Goal: Find specific page/section: Find specific page/section

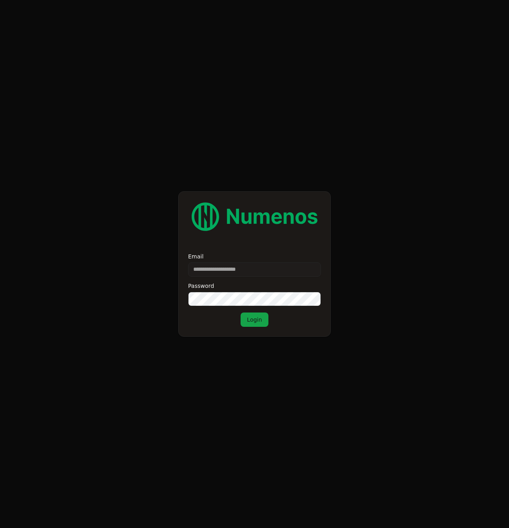
type input "**********"
click at [259, 325] on button "Login" at bounding box center [255, 320] width 28 height 14
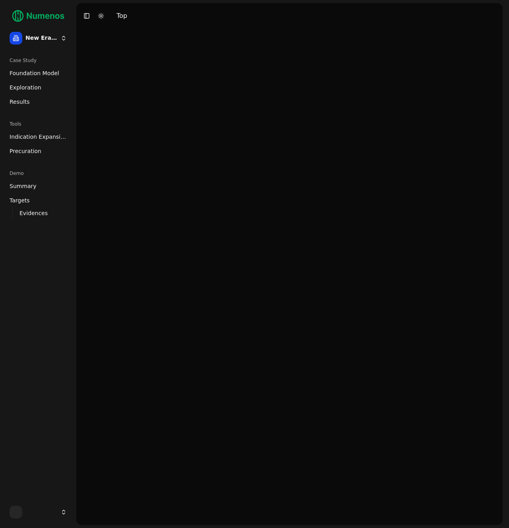
click at [47, 34] on html "New Era Therapeutics Case Study Foundation Model Exploration Results Tools Indi…" at bounding box center [254, 264] width 509 height 528
click at [46, 36] on html "New Era Therapeutics Case Study Foundation Model Exploration Results Tools Indi…" at bounding box center [254, 264] width 509 height 528
click at [57, 515] on html "New Era Therapeutics Case Study Foundation Model Exploration Results Tools Indi…" at bounding box center [254, 264] width 509 height 528
click at [43, 518] on html "New Era Therapeutics Case Study Foundation Model Exploration Results Tools Indi…" at bounding box center [254, 264] width 509 height 528
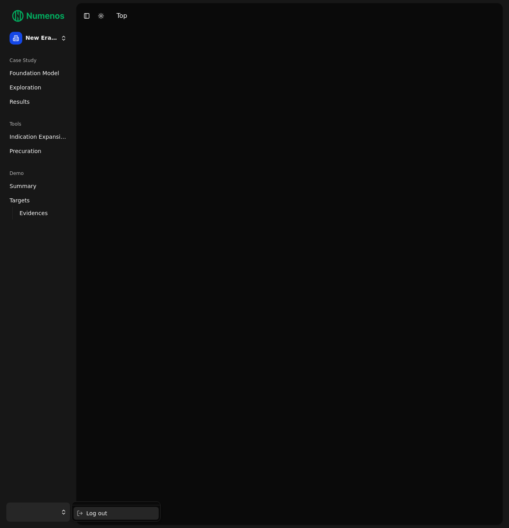
click at [103, 515] on div "Log out" at bounding box center [116, 513] width 85 height 13
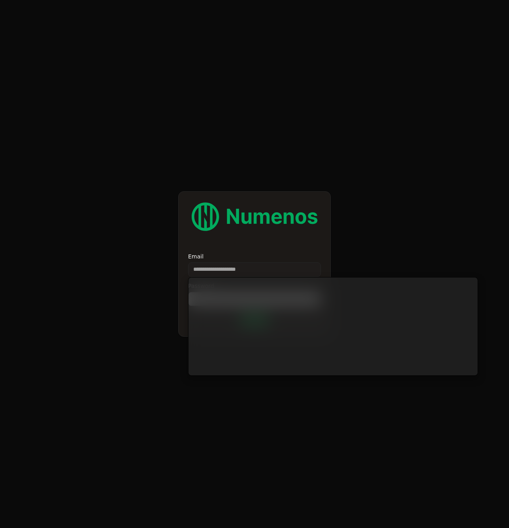
click at [241, 271] on input "Email" at bounding box center [254, 270] width 133 height 14
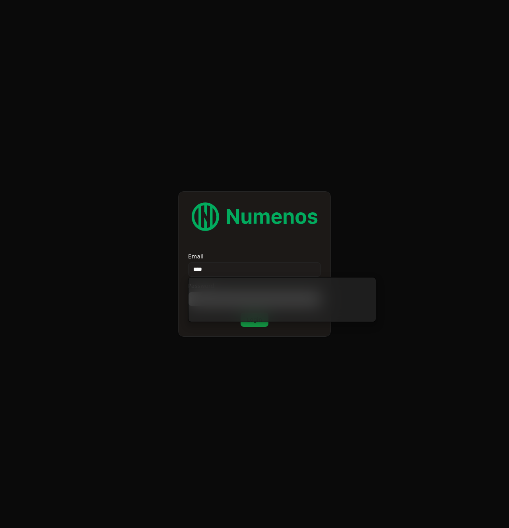
type input "*****"
type input "**********"
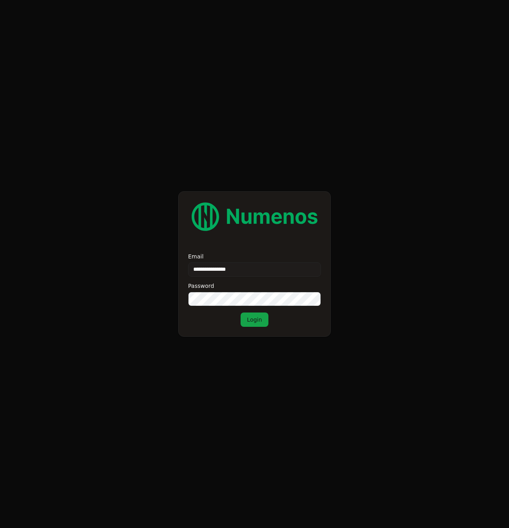
click at [253, 324] on button "Login" at bounding box center [255, 320] width 28 height 14
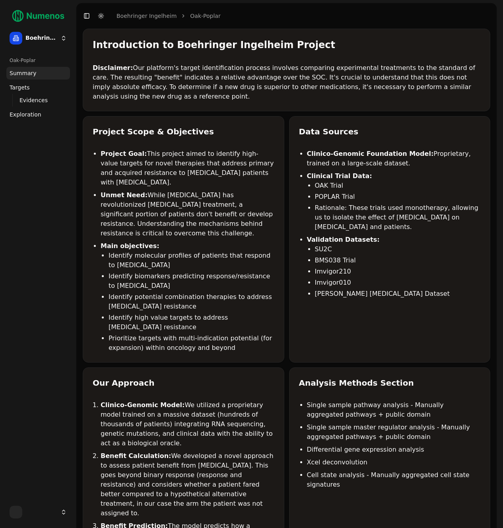
click at [39, 513] on html "Boehringer Ingelheim Oak-Poplar Summary Targets Evidences Exploration Mutations…" at bounding box center [251, 530] width 503 height 1060
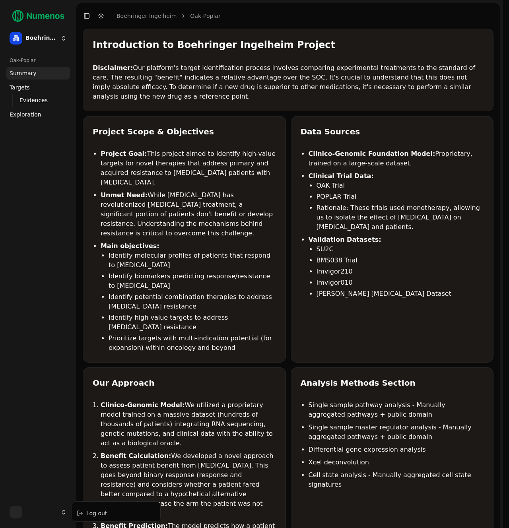
click at [39, 513] on html "Boehringer Ingelheim Oak-Poplar Summary Targets Evidences Exploration Mutations…" at bounding box center [254, 531] width 509 height 1062
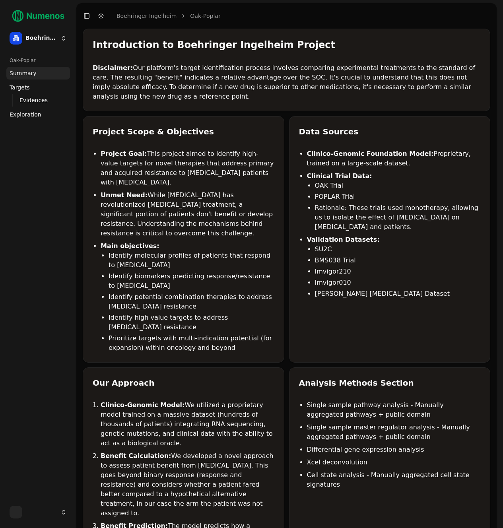
click at [50, 35] on html "Boehringer Ingelheim Oak-Poplar Summary Targets Evidences Exploration Mutations…" at bounding box center [251, 530] width 503 height 1060
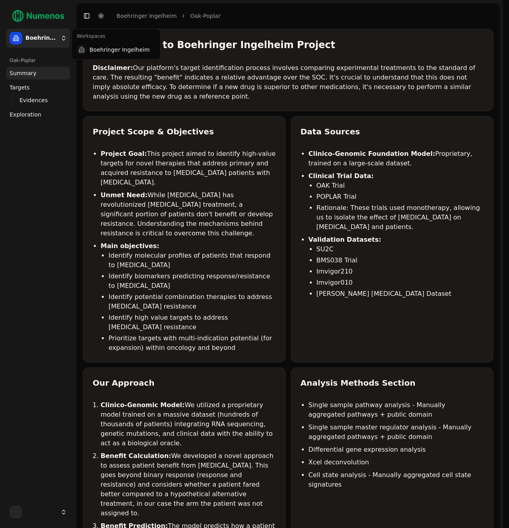
drag, startPoint x: 34, startPoint y: 150, endPoint x: 31, endPoint y: 107, distance: 42.3
click at [34, 149] on html "Boehringer Ingelheim Oak-Poplar Summary Targets Evidences Exploration Mutations…" at bounding box center [254, 531] width 509 height 1062
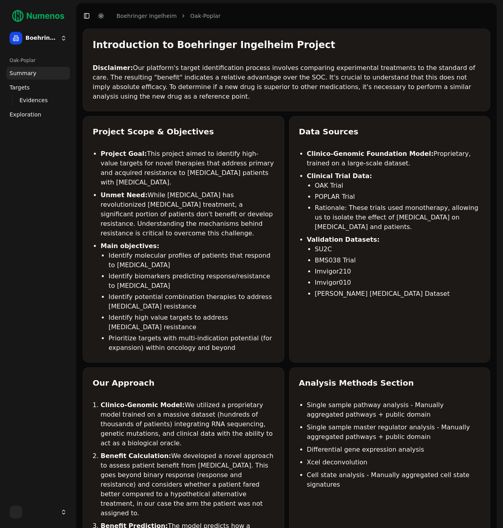
click at [31, 112] on span "Exploration" at bounding box center [26, 115] width 32 height 8
